Goal: Information Seeking & Learning: Learn about a topic

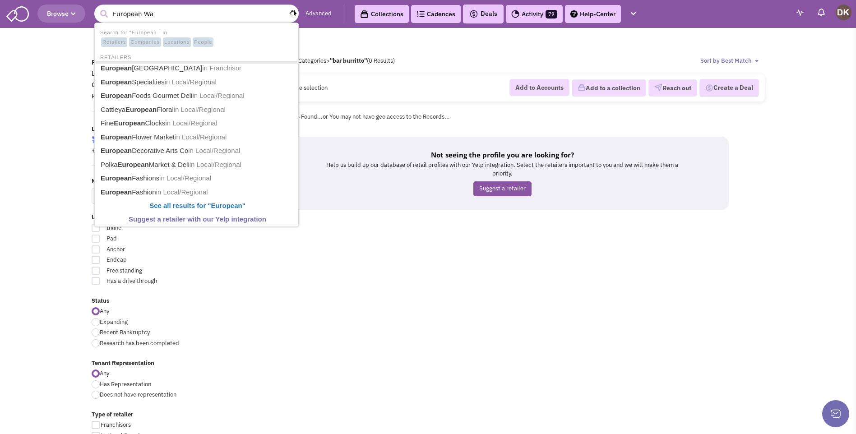
type input "European Wax"
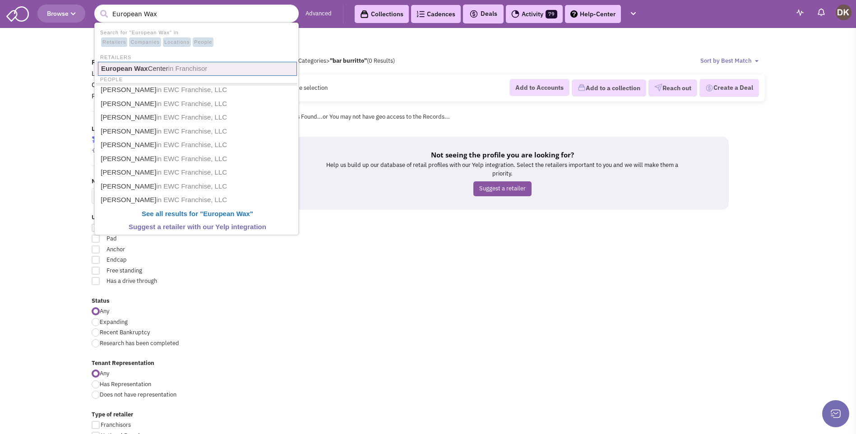
click at [176, 72] on span "in Franchisor" at bounding box center [187, 69] width 39 height 8
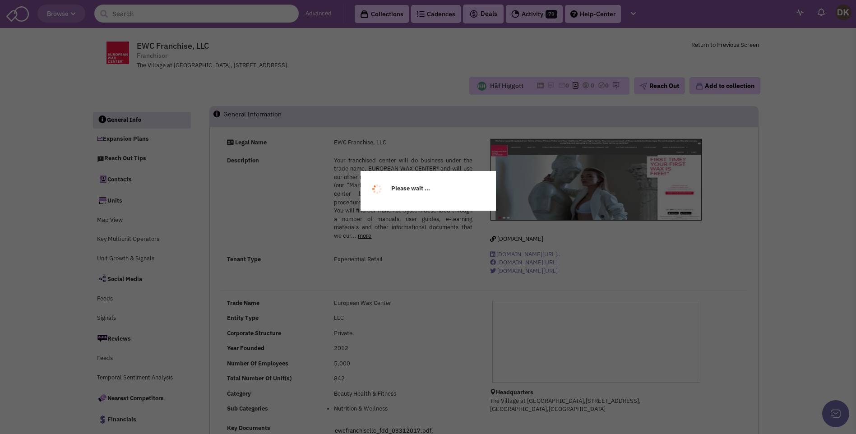
select select
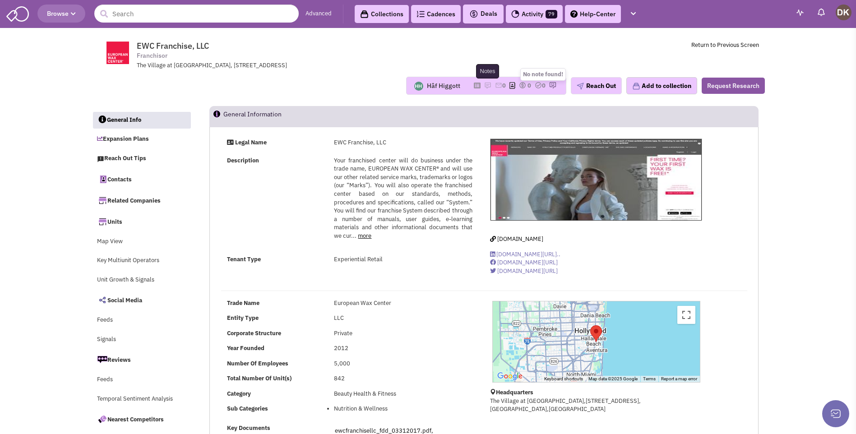
click at [484, 84] on img at bounding box center [487, 85] width 7 height 7
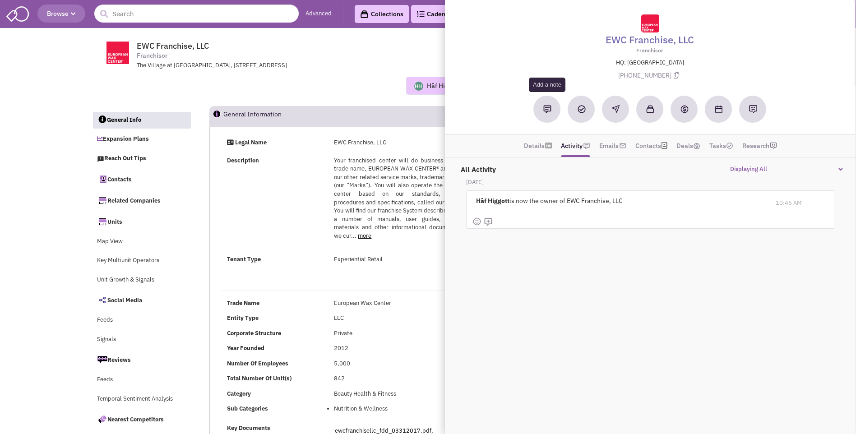
click at [550, 114] on button at bounding box center [547, 109] width 27 height 27
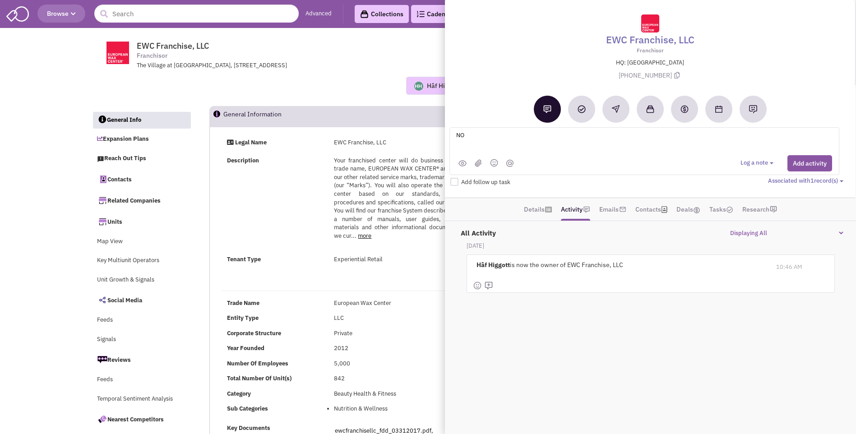
click at [490, 136] on textarea "NO" at bounding box center [566, 142] width 223 height 25
click at [557, 137] on textarea "NO notes or email activity. Uncovered with conversation with [PERSON_NAME] Rep …" at bounding box center [566, 142] width 223 height 25
type textarea "NO notes or email activity. Uncovered information with conversation with [PERSO…"
click at [805, 168] on button "Add activity" at bounding box center [809, 163] width 45 height 16
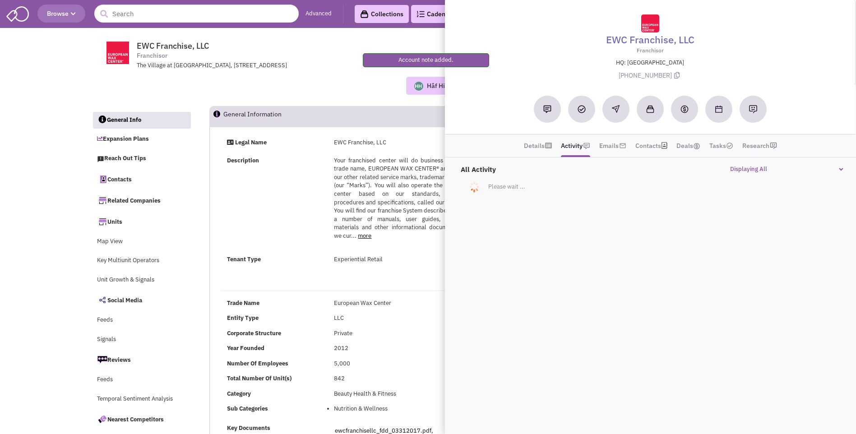
click at [262, 88] on div "Hâf Higgott No note found! 0 0 0 Reach Out Add to collection" at bounding box center [428, 86] width 685 height 18
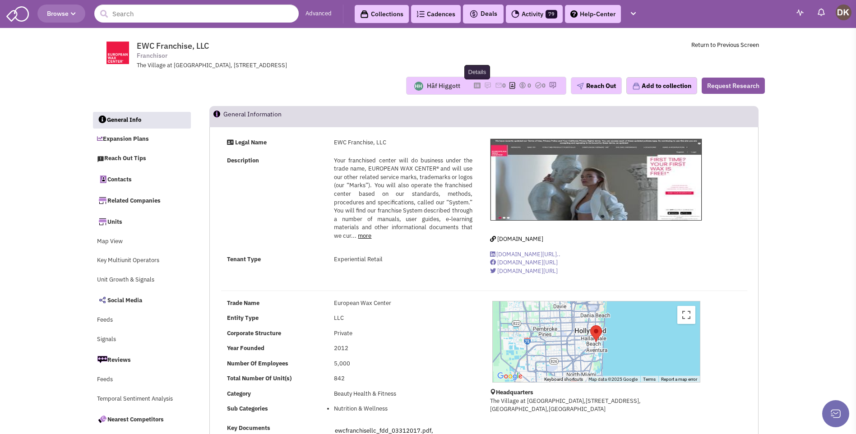
click at [475, 86] on icon at bounding box center [477, 85] width 7 height 5
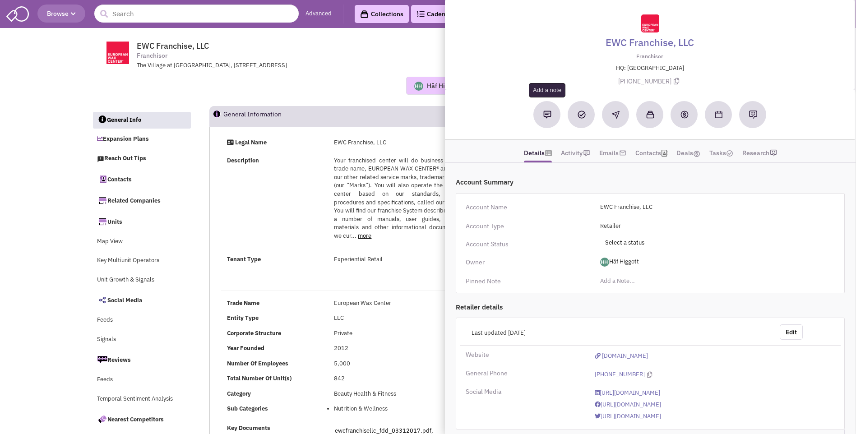
click at [545, 117] on img at bounding box center [547, 115] width 8 height 8
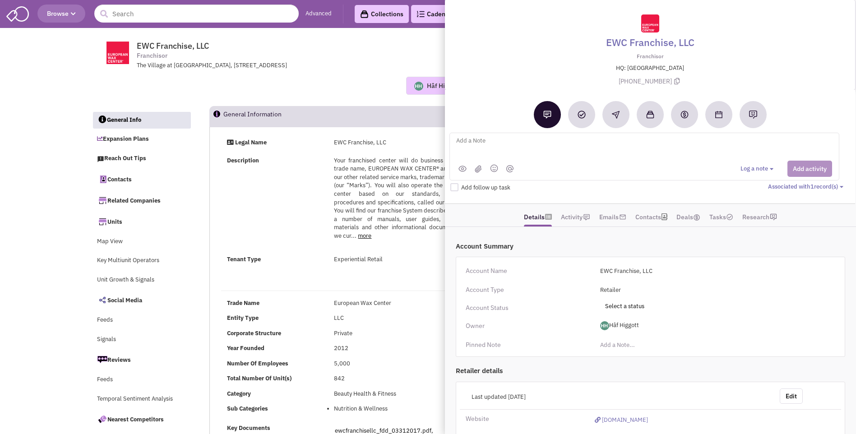
click at [374, 102] on div "EWC Franchise, LLC Franchisor The Village at [GEOGRAPHIC_DATA], [STREET_ADDRESS…" at bounding box center [428, 69] width 673 height 74
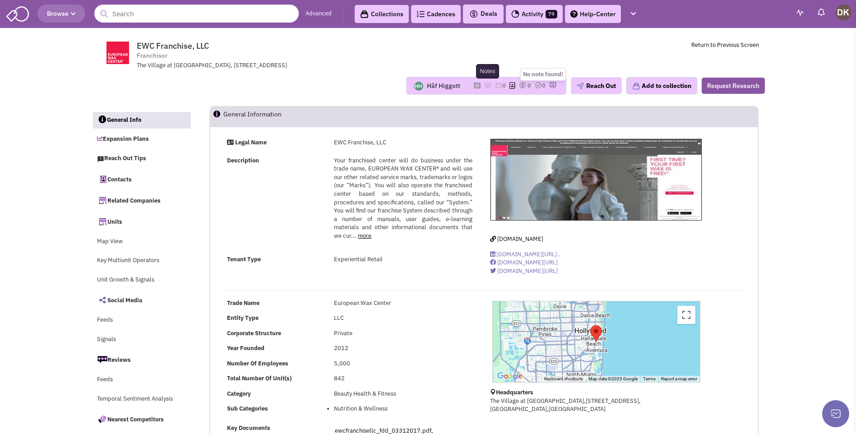
click at [484, 86] on img at bounding box center [487, 85] width 7 height 7
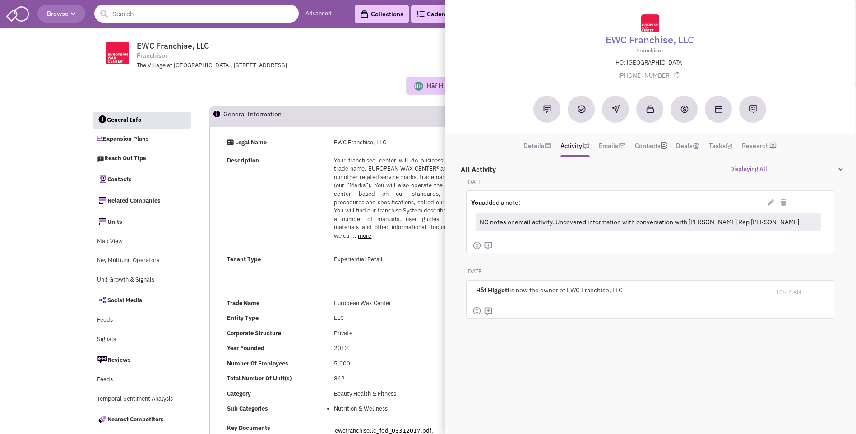
click at [369, 99] on div "Hâf Higgott No note found! 0 0 0 Reach Out Add to collection" at bounding box center [428, 86] width 685 height 32
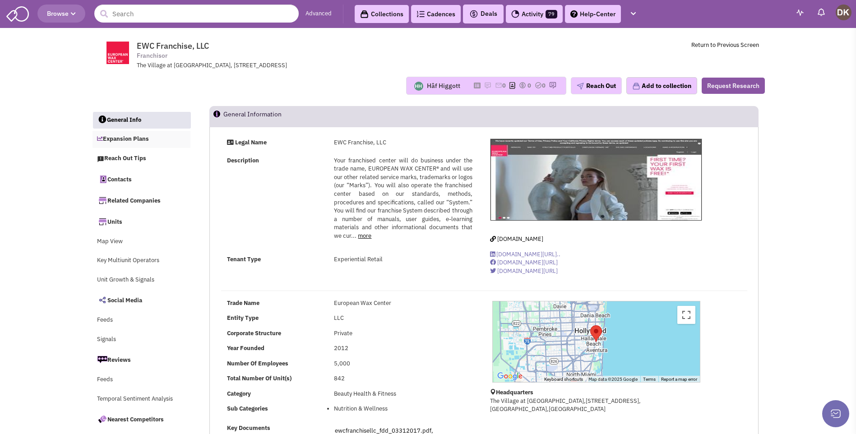
click at [129, 141] on link "Expansion Plans" at bounding box center [141, 139] width 98 height 17
click at [598, 84] on button "Reach Out" at bounding box center [596, 85] width 51 height 17
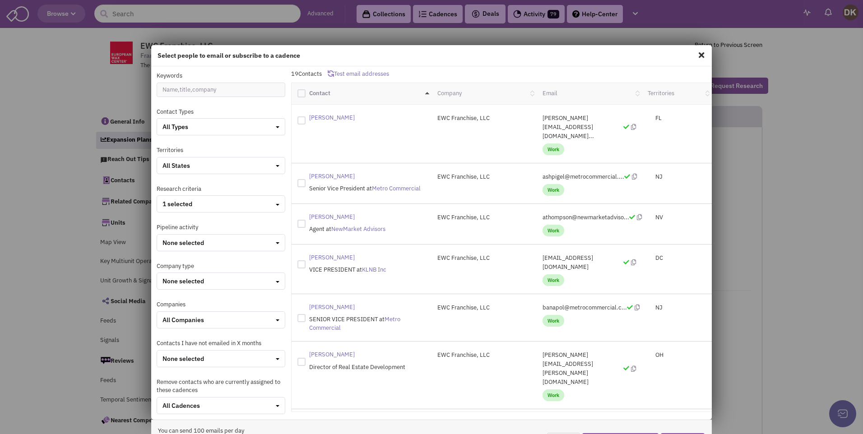
drag, startPoint x: 89, startPoint y: 305, endPoint x: 316, endPoint y: 322, distance: 227.1
drag, startPoint x: 316, startPoint y: 322, endPoint x: 320, endPoint y: 338, distance: 16.7
click at [320, 351] on spn "[PERSON_NAME]" at bounding box center [332, 355] width 46 height 8
click at [545, 389] on span "Work" at bounding box center [553, 395] width 22 height 12
click at [701, 55] on span at bounding box center [701, 55] width 12 height 14
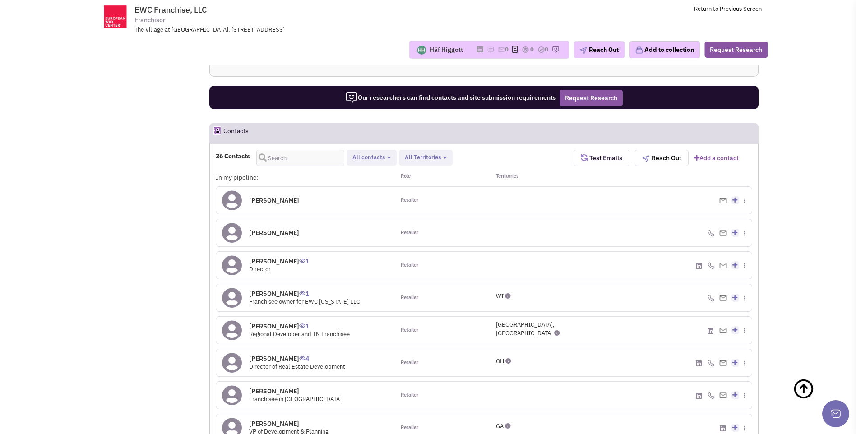
scroll to position [722, 0]
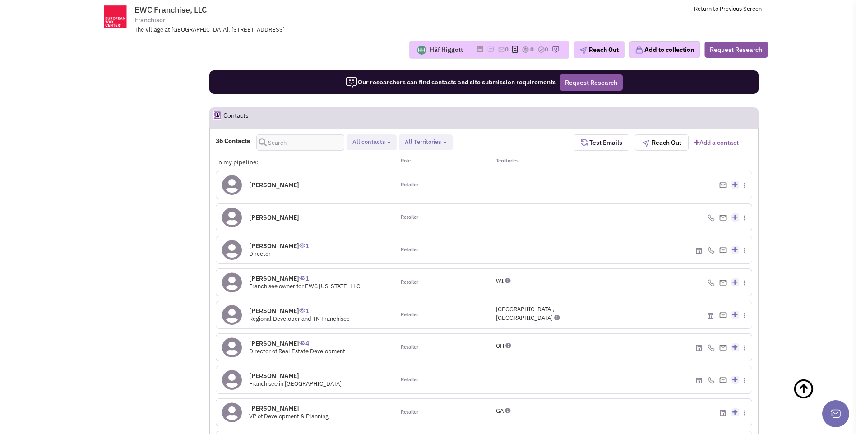
click at [233, 347] on icon at bounding box center [232, 347] width 20 height 20
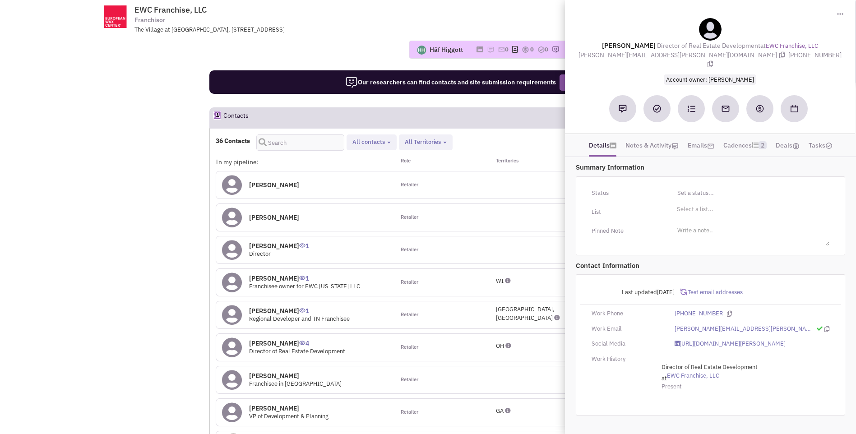
click at [356, 229] on div "[PERSON_NAME] 0" at bounding box center [305, 217] width 179 height 27
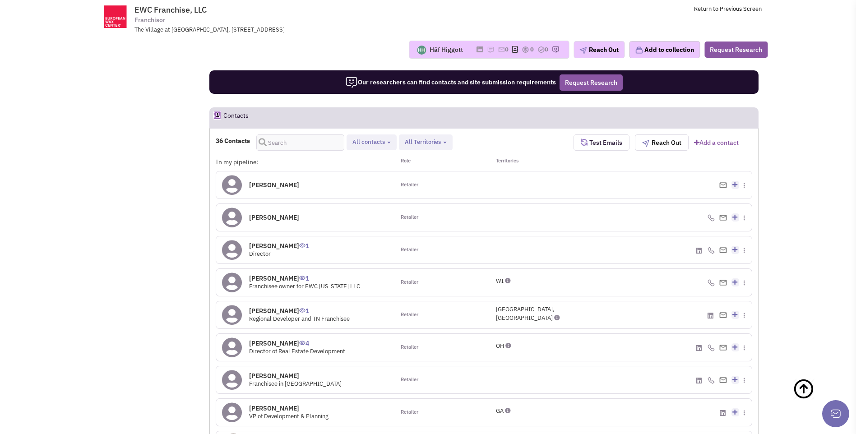
click at [231, 318] on icon at bounding box center [232, 315] width 20 height 20
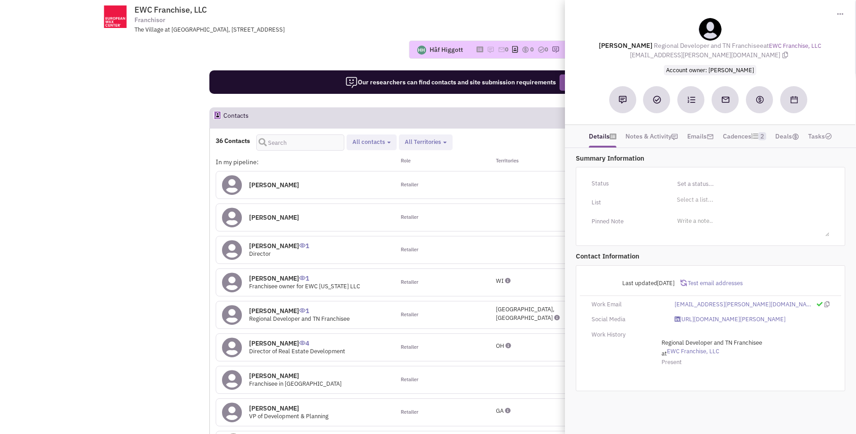
click at [340, 52] on div "Hâf Higgott No note found! 0 0 0 Reach Out Add to collection" at bounding box center [428, 50] width 691 height 18
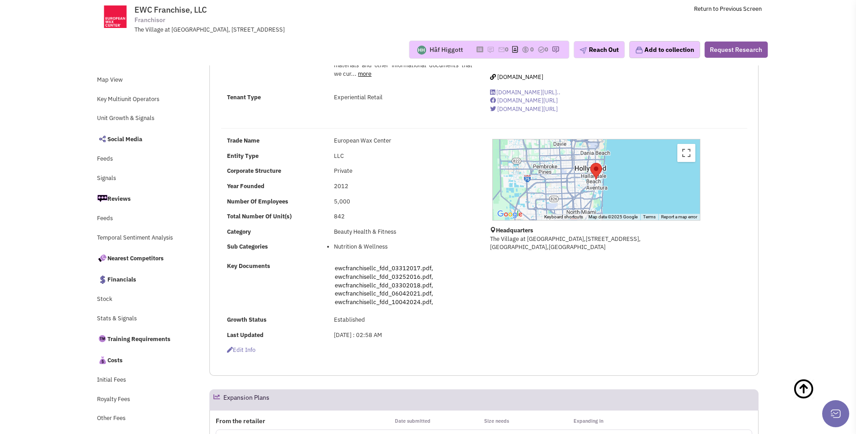
scroll to position [0, 0]
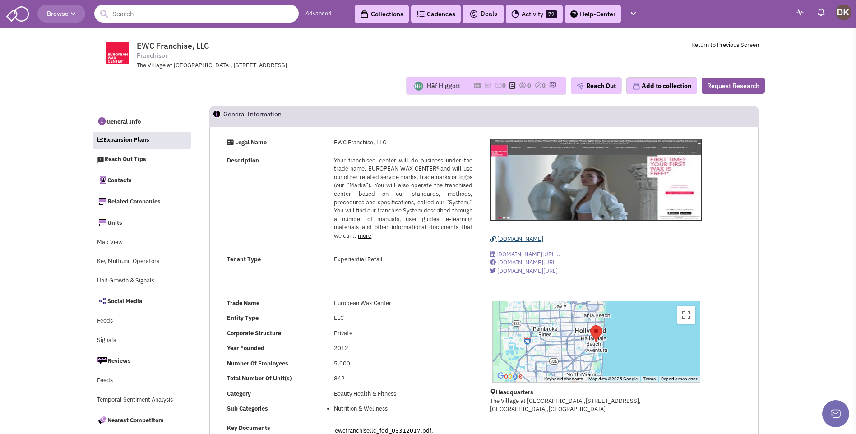
click at [522, 238] on span "[DOMAIN_NAME]" at bounding box center [520, 239] width 46 height 8
click at [484, 87] on img at bounding box center [487, 85] width 7 height 7
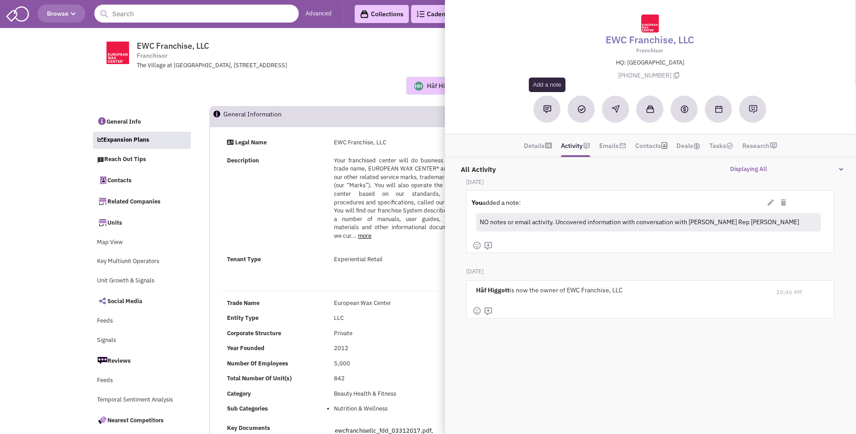
click at [550, 114] on button at bounding box center [547, 109] width 27 height 27
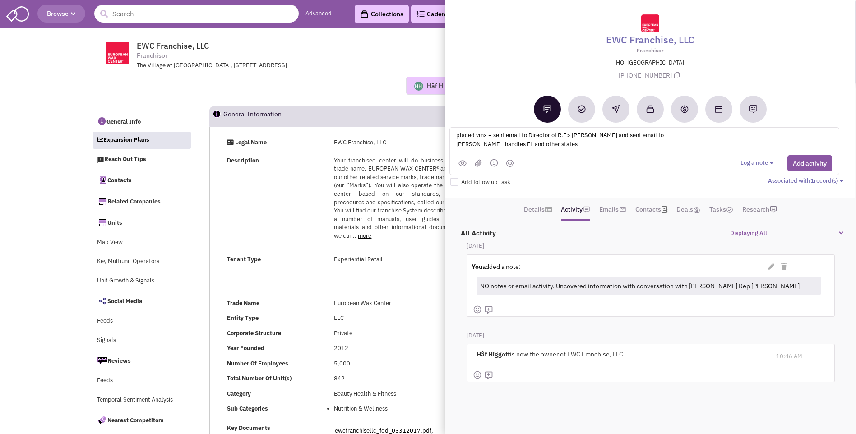
drag, startPoint x: 476, startPoint y: 148, endPoint x: 640, endPoint y: 135, distance: 163.8
click at [640, 135] on textarea "placed vmx + sent email to Director of R.E> [PERSON_NAME] and sent email to [PE…" at bounding box center [566, 142] width 223 height 25
click at [639, 135] on textarea "placed vmx + sent email to Director of R.E> [PERSON_NAME] and sent email to [PE…" at bounding box center [566, 142] width 223 height 25
click at [637, 138] on textarea "placed vmx + sent email to Director of R.E> [PERSON_NAME] and sent email to [PE…" at bounding box center [566, 142] width 223 height 25
click at [576, 143] on textarea "placed vmx + sent email to Director of R.E> [PERSON_NAME] and sent separate ema…" at bounding box center [566, 142] width 223 height 25
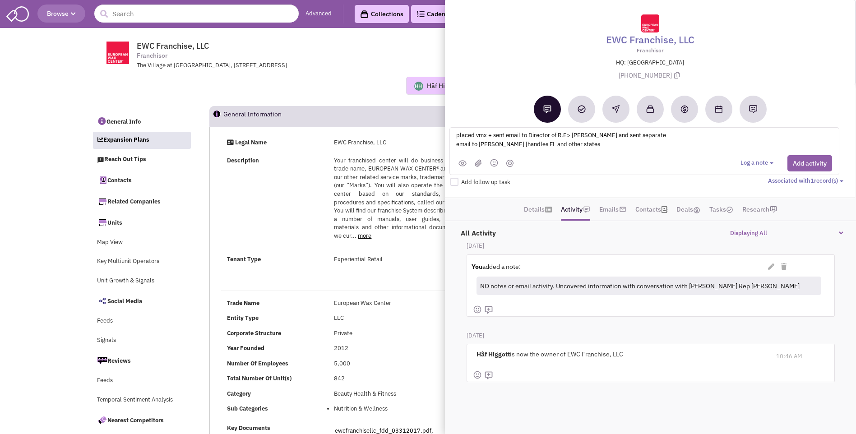
type textarea "placed vmx + sent email to Director of R.E> [PERSON_NAME] and sent separate ema…"
click at [804, 161] on button "Add activity" at bounding box center [809, 163] width 45 height 16
